Goal: Use online tool/utility: Utilize a website feature to perform a specific function

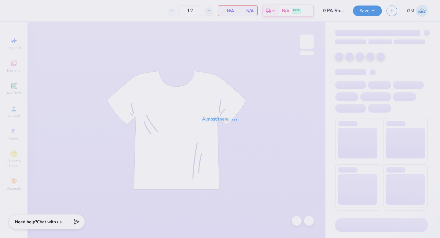
type input "50"
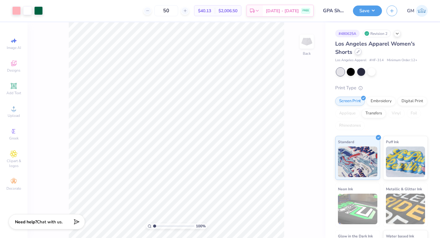
click at [358, 53] on icon at bounding box center [358, 51] width 3 height 3
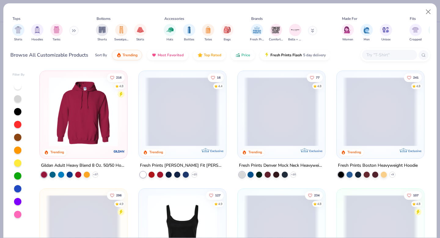
click at [382, 57] on input "text" at bounding box center [389, 54] width 47 height 7
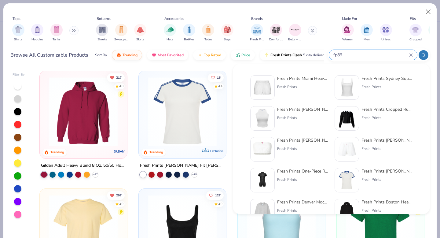
type input "fp89"
click at [291, 82] on div "Fresh Prints Miami Heavyweight Shorts Fresh Prints" at bounding box center [302, 87] width 51 height 24
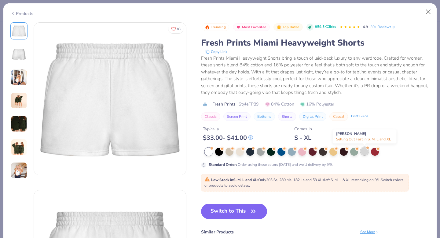
click at [363, 149] on div at bounding box center [364, 151] width 8 height 8
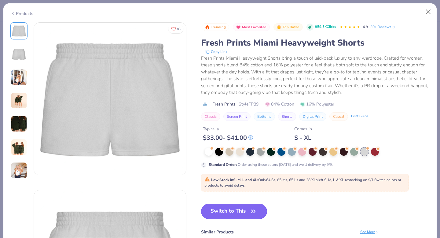
click at [245, 212] on button "Switch to This" at bounding box center [234, 210] width 66 height 15
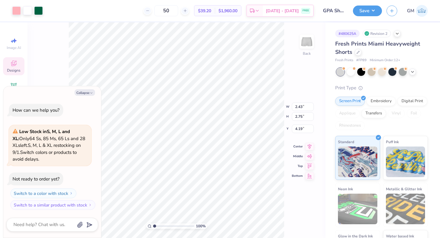
type textarea "x"
type input "6.73"
click at [287, 77] on div "100 % Back W 2.43 2.43 " H 2.75 2.75 " Y 6.73 6.73 " Center Middle Top Bottom" at bounding box center [176, 129] width 298 height 215
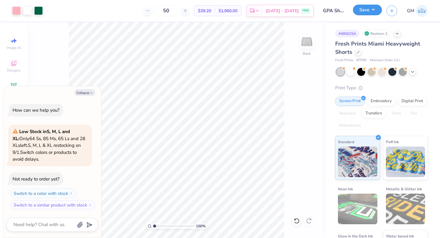
click at [363, 11] on button "Save" at bounding box center [367, 10] width 29 height 11
type textarea "x"
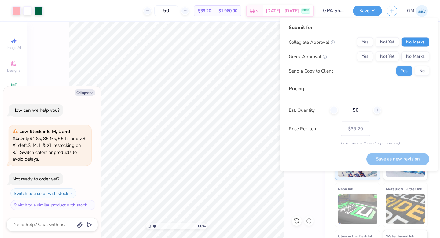
click at [413, 41] on button "No Marks" at bounding box center [415, 42] width 28 height 10
click at [368, 58] on button "Yes" at bounding box center [365, 57] width 16 height 10
click at [389, 157] on button "Save as new revision" at bounding box center [397, 158] width 63 height 13
type input "$39.20"
type textarea "x"
